Goal: Task Accomplishment & Management: Manage account settings

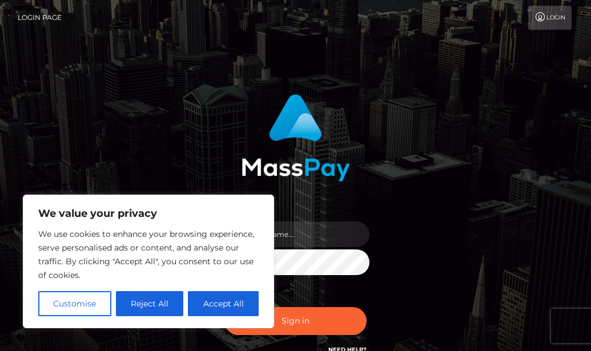
type input "connie63hansen@gmail.com"
click at [238, 306] on button "Accept All" at bounding box center [223, 303] width 71 height 25
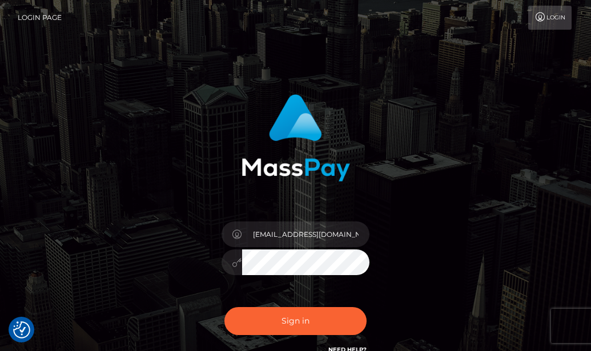
checkbox input "true"
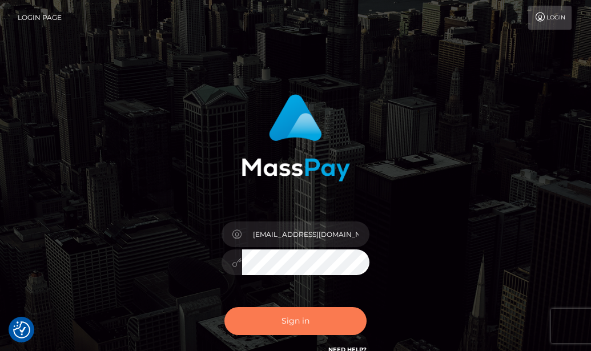
click at [293, 316] on button "Sign in" at bounding box center [296, 321] width 143 height 28
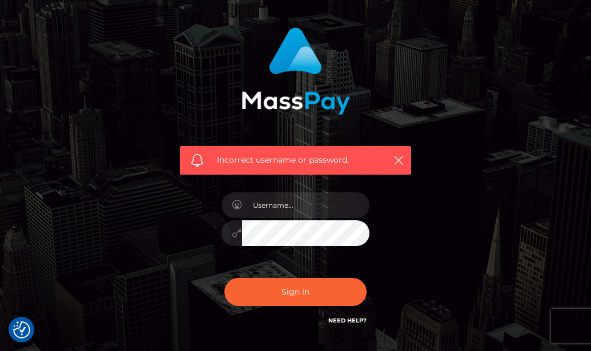
checkbox input "true"
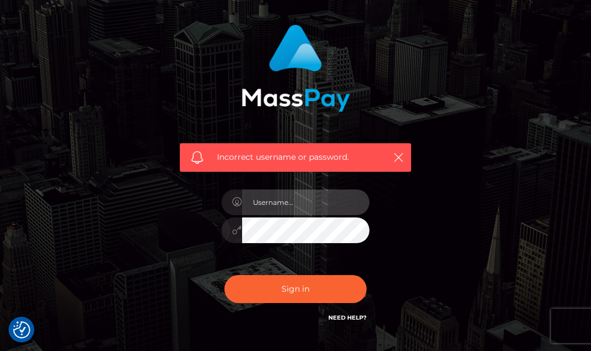
click at [275, 209] on input "text" at bounding box center [306, 203] width 128 height 26
type input "connie63hansen@gmail.com"
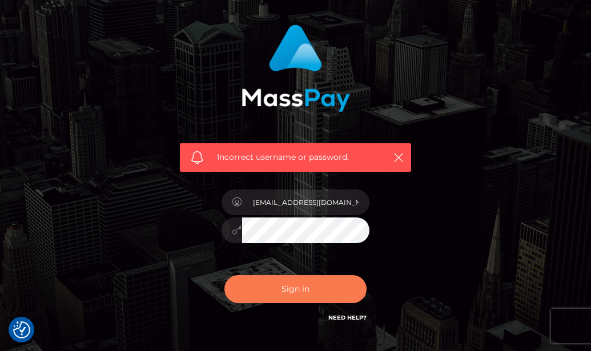
click at [300, 286] on button "Sign in" at bounding box center [296, 289] width 143 height 28
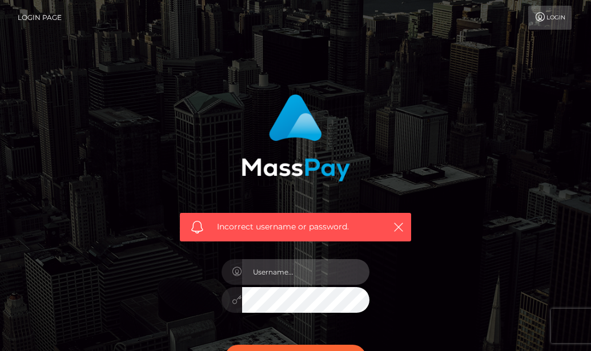
click at [297, 275] on input "text" at bounding box center [306, 272] width 128 height 26
checkbox input "true"
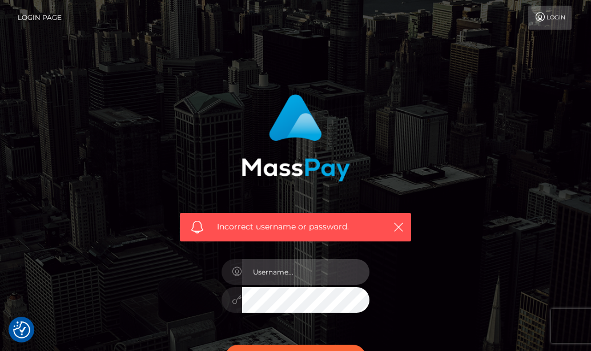
type input "o"
click at [324, 276] on input "connie63hansen" at bounding box center [306, 272] width 128 height 26
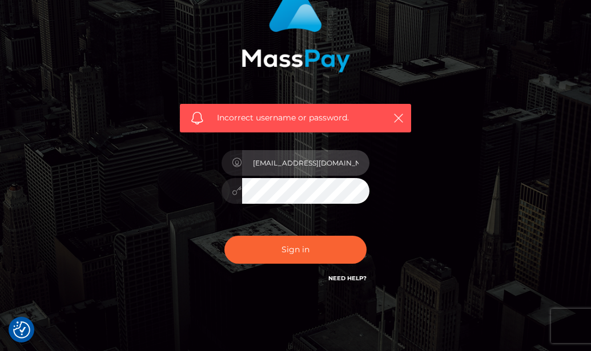
scroll to position [127, 0]
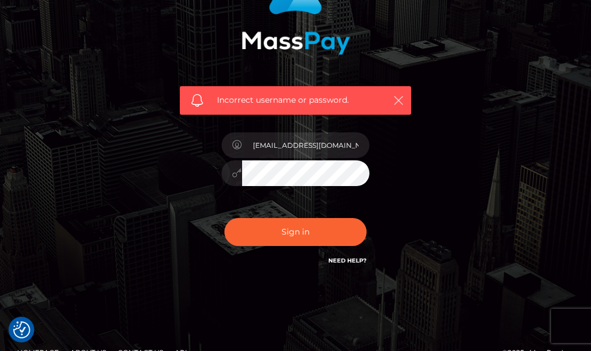
click at [400, 97] on icon "button" at bounding box center [398, 100] width 11 height 11
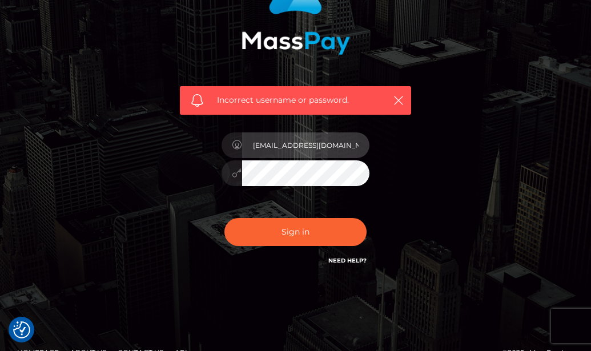
click at [362, 146] on input "connie63hansen@gmail.com" at bounding box center [306, 146] width 128 height 26
type input "c"
click at [291, 154] on input "text" at bounding box center [306, 146] width 128 height 26
click at [300, 140] on input "text" at bounding box center [306, 146] width 128 height 26
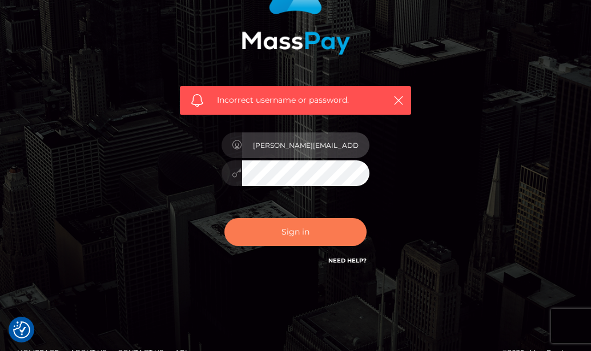
type input "stan.elias@gmail.com"
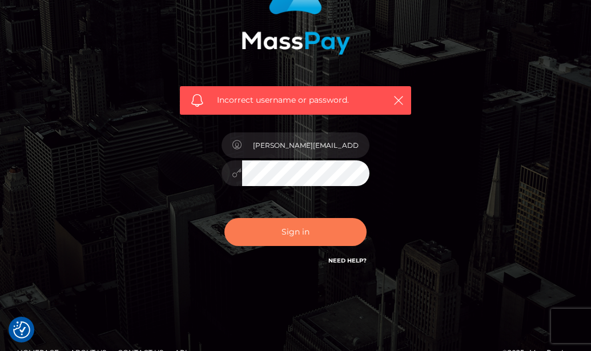
click at [311, 237] on button "Sign in" at bounding box center [296, 232] width 143 height 28
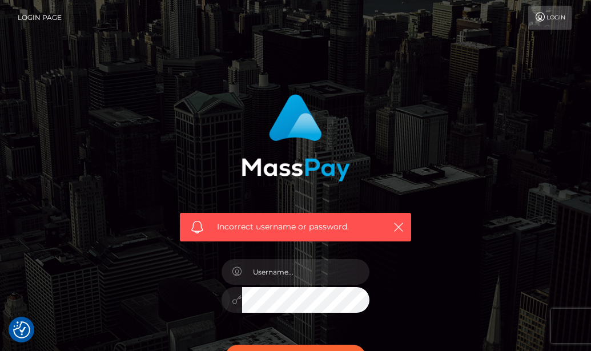
checkbox input "true"
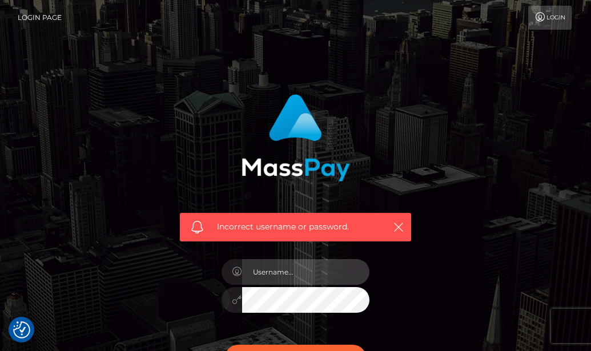
click at [308, 277] on input "text" at bounding box center [306, 272] width 128 height 26
type input "[EMAIL_ADDRESS][DOMAIN_NAME]"
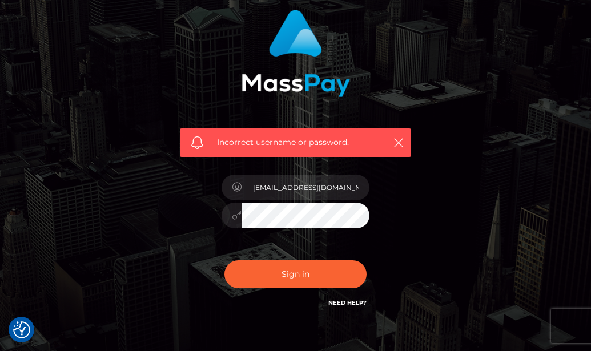
scroll to position [104, 0]
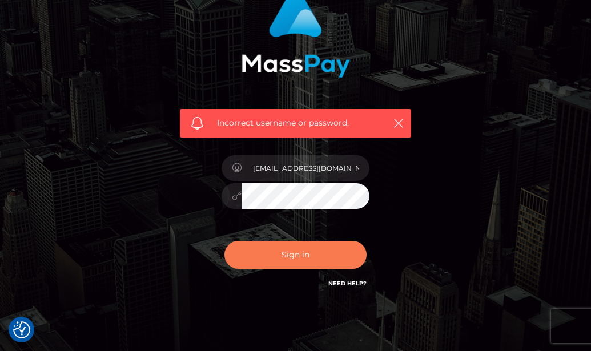
click at [299, 266] on button "Sign in" at bounding box center [296, 255] width 143 height 28
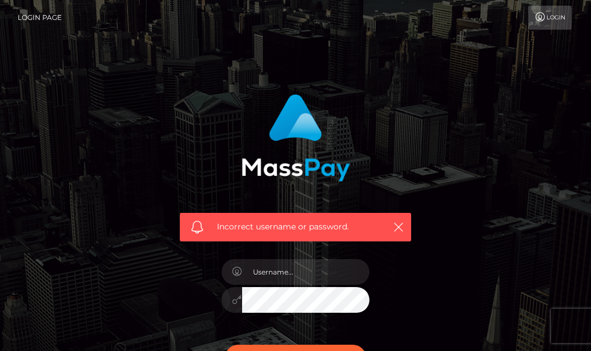
click at [501, 209] on div "Incorrect username or password." at bounding box center [296, 250] width 548 height 328
click at [576, 215] on div "Incorrect username or password." at bounding box center [295, 250] width 591 height 500
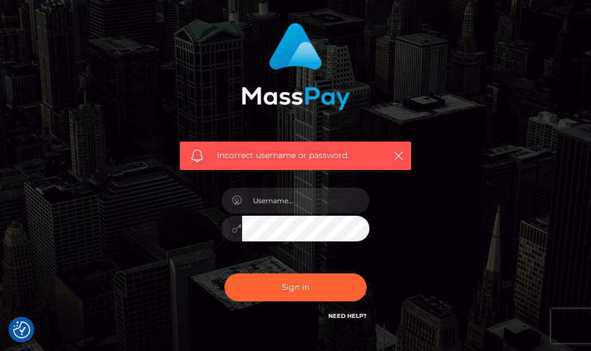
scroll to position [88, 0]
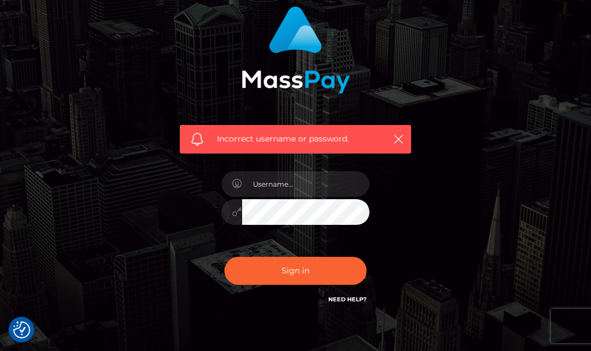
click at [349, 298] on link "Need Help?" at bounding box center [347, 299] width 38 height 7
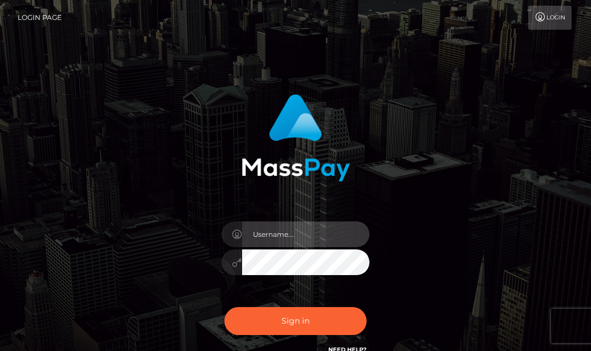
click at [312, 235] on input "text" at bounding box center [306, 235] width 128 height 26
checkbox input "true"
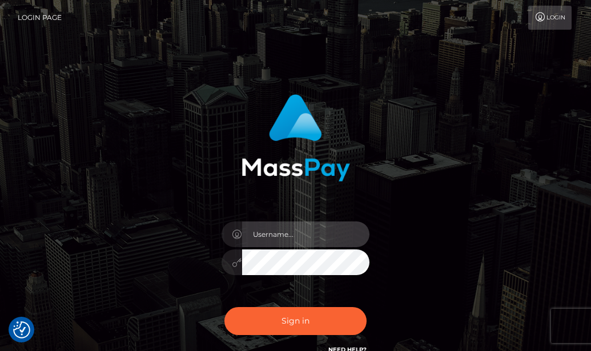
click at [312, 235] on input "text" at bounding box center [306, 235] width 128 height 26
type input "connie63hansen@gmail.com"
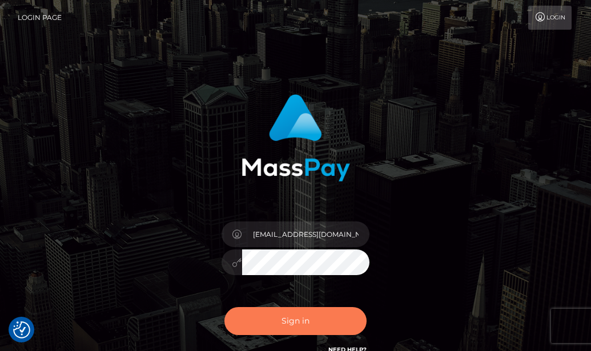
click at [288, 329] on button "Sign in" at bounding box center [296, 321] width 143 height 28
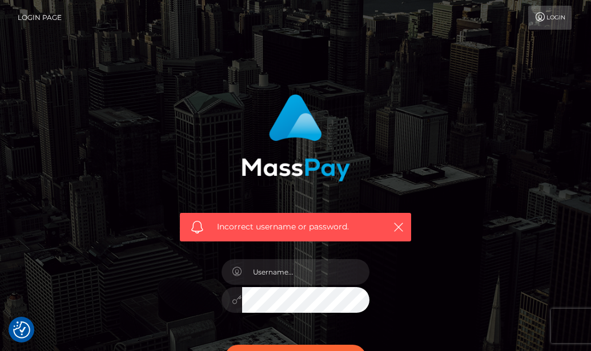
click at [548, 23] on link "Login" at bounding box center [549, 18] width 43 height 24
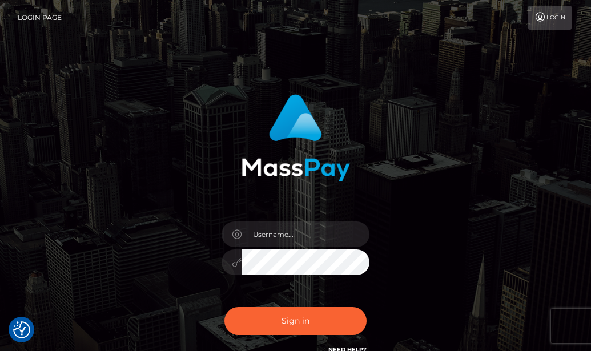
scroll to position [111, 0]
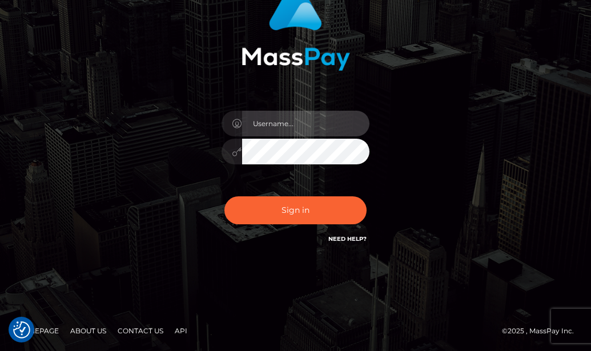
click at [264, 126] on input "text" at bounding box center [306, 124] width 128 height 26
type input "m"
type input "connie63hansen@gmaIl.com"
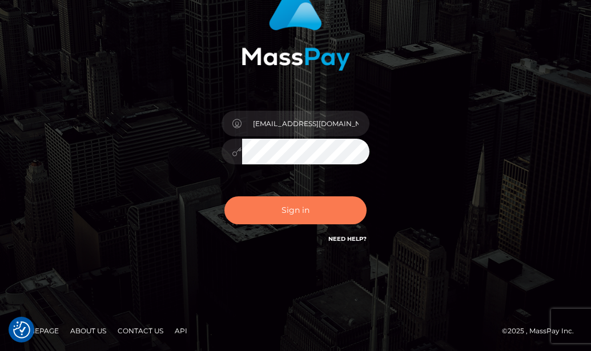
click at [323, 215] on button "Sign in" at bounding box center [296, 211] width 143 height 28
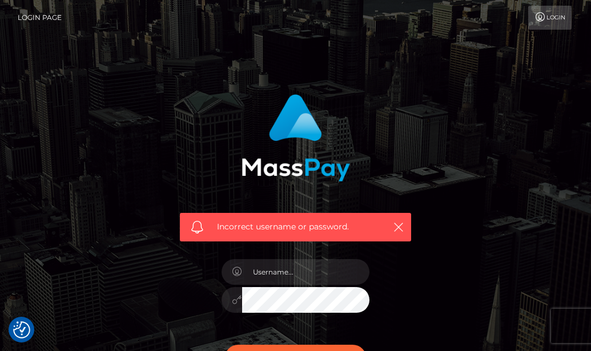
checkbox input "true"
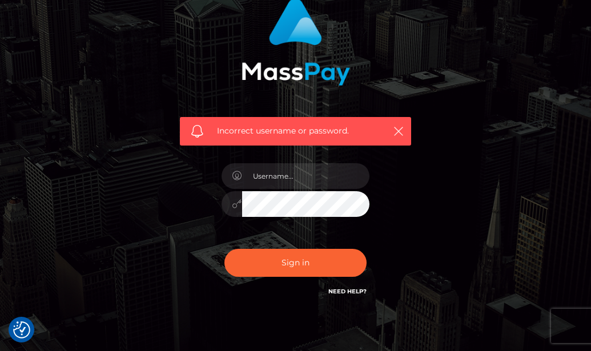
scroll to position [149, 0]
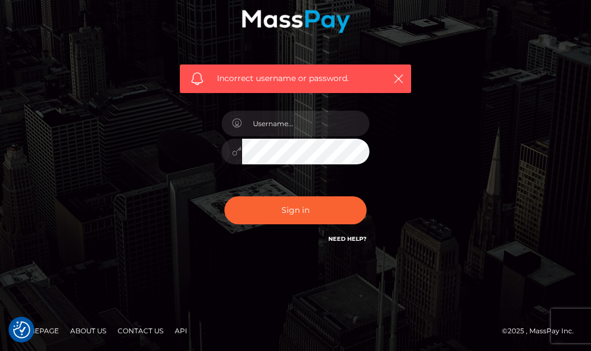
click at [362, 239] on link "Need Help?" at bounding box center [347, 238] width 38 height 7
